Goal: Find specific page/section: Find specific page/section

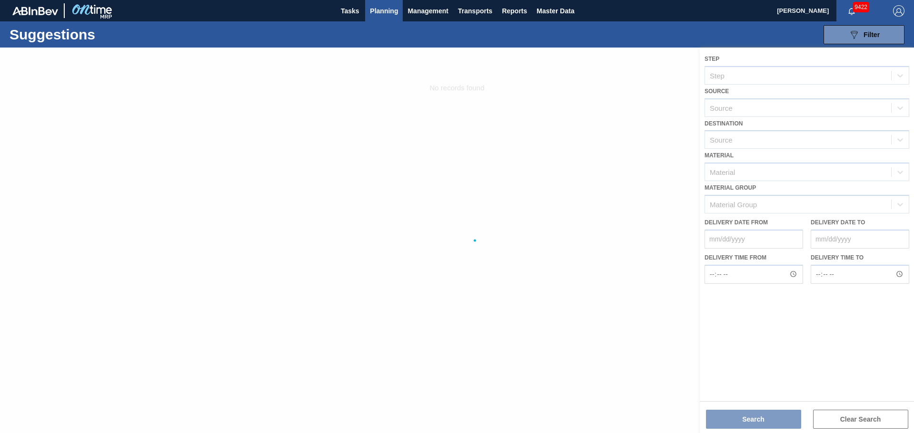
click at [496, 137] on div at bounding box center [457, 241] width 914 height 386
click at [752, 81] on div at bounding box center [457, 241] width 914 height 386
click at [379, 15] on span "Planning" at bounding box center [384, 10] width 28 height 11
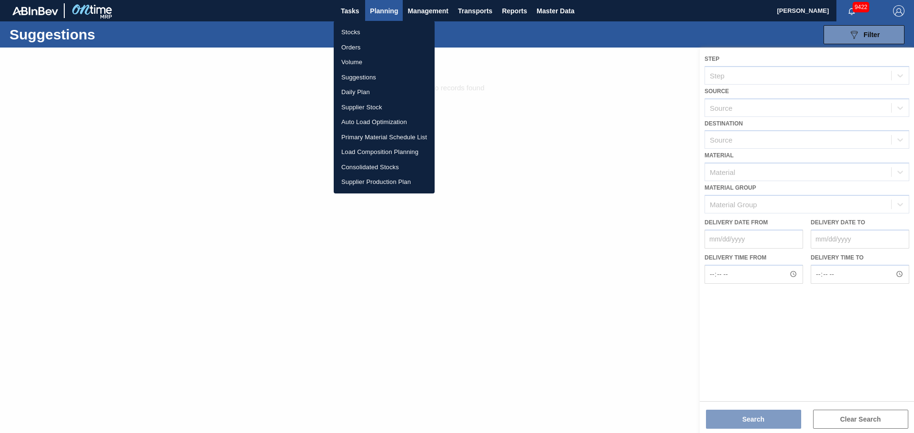
click at [343, 31] on li "Stocks" at bounding box center [384, 32] width 101 height 15
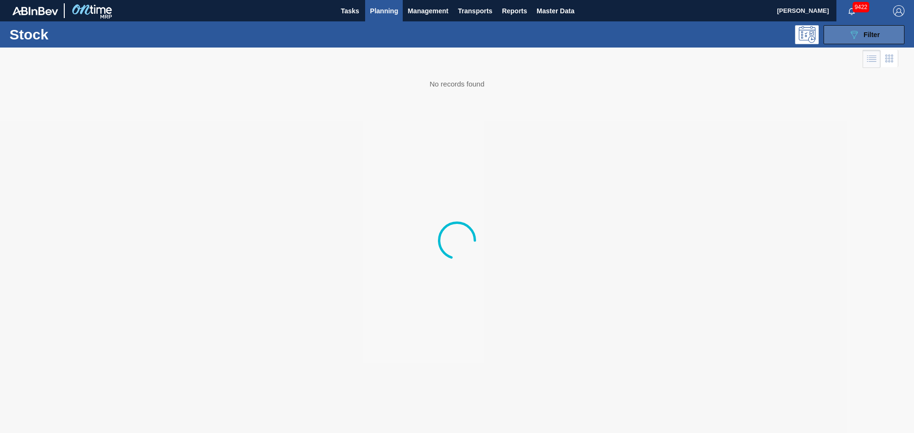
click at [840, 37] on button "089F7B8B-B2A5-4AFE-B5C0-19BA573D28AC Filter" at bounding box center [863, 34] width 81 height 19
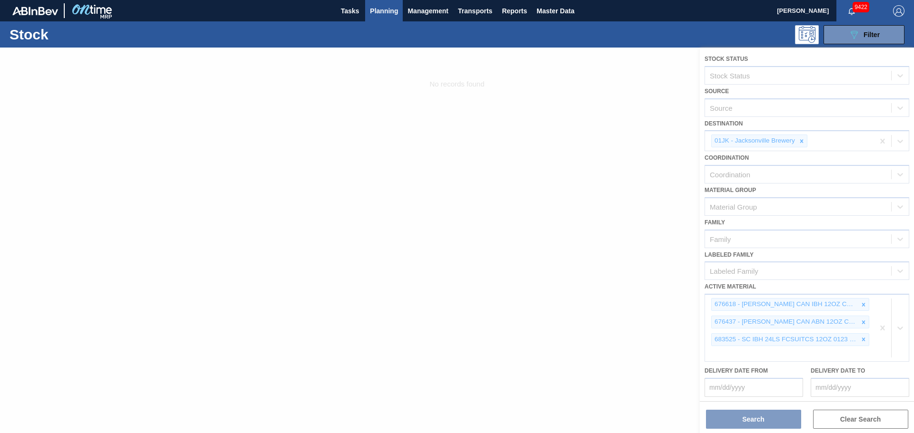
click at [804, 266] on div at bounding box center [457, 241] width 914 height 386
click at [600, 227] on div at bounding box center [457, 241] width 914 height 386
